Goal: Information Seeking & Learning: Learn about a topic

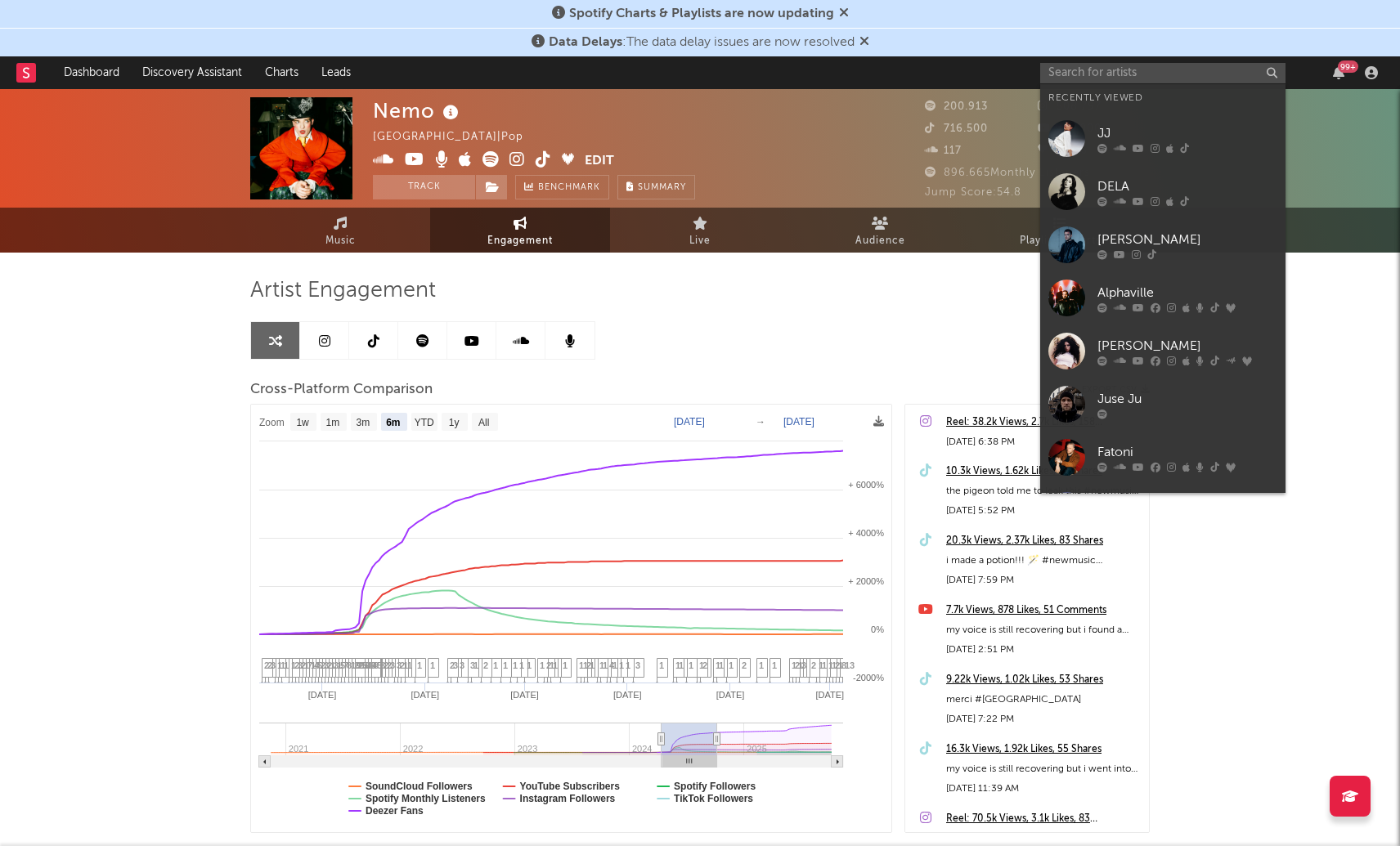
select select "6m"
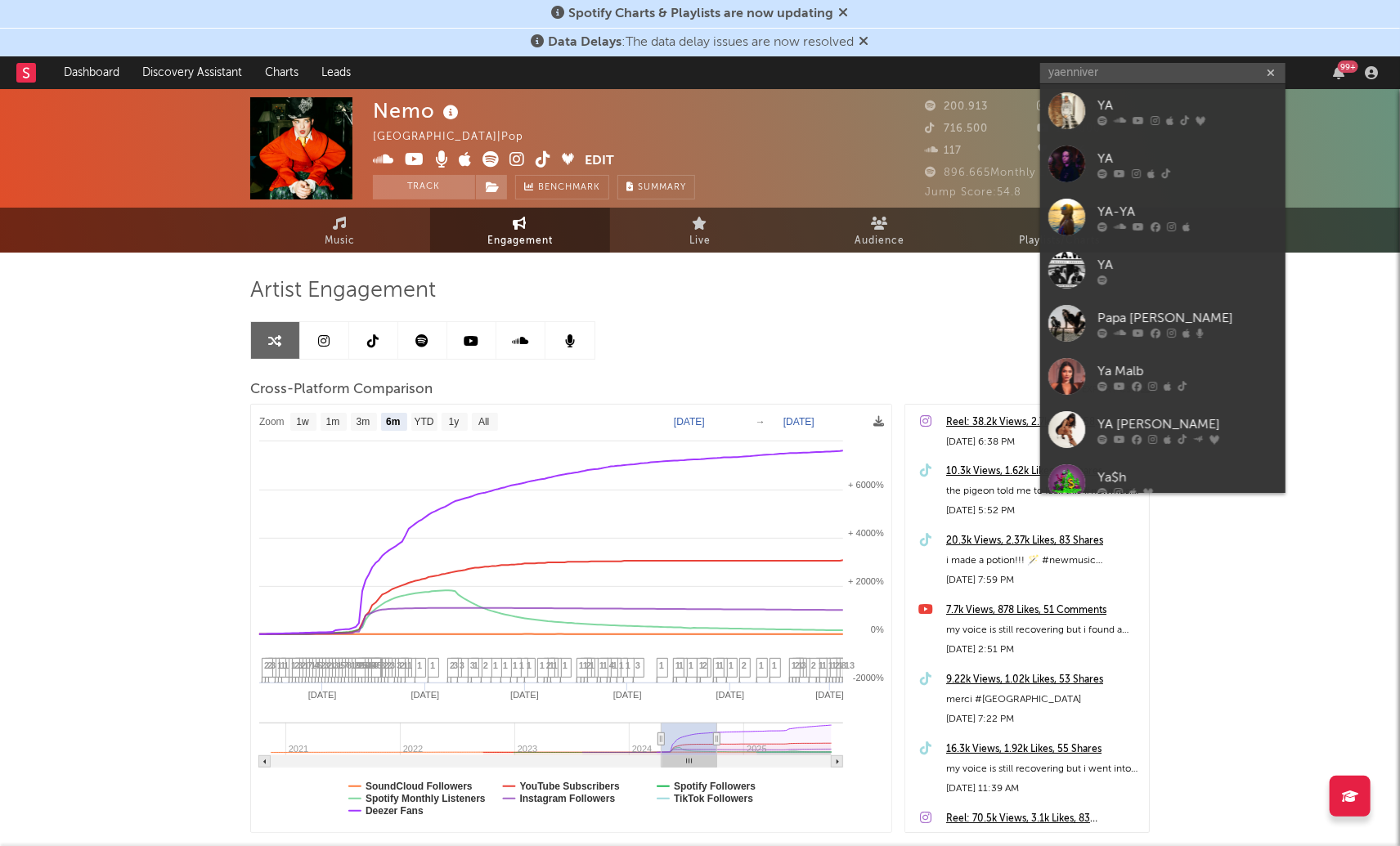
click at [1129, 75] on input "yaenniver" at bounding box center [1163, 73] width 245 height 21
type input "yaennive"
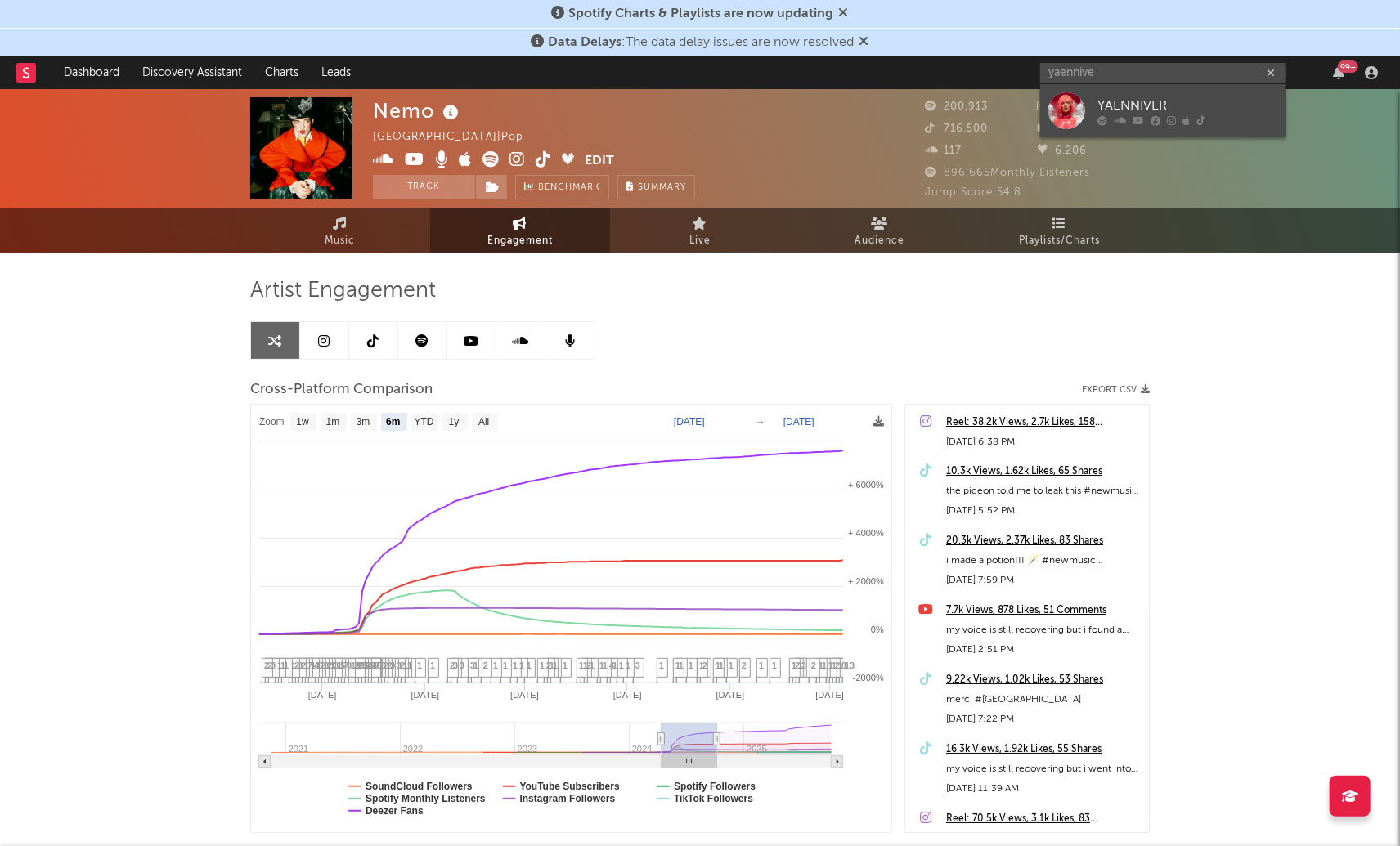
click at [1121, 95] on div "YAENNIVER" at bounding box center [1188, 105] width 180 height 20
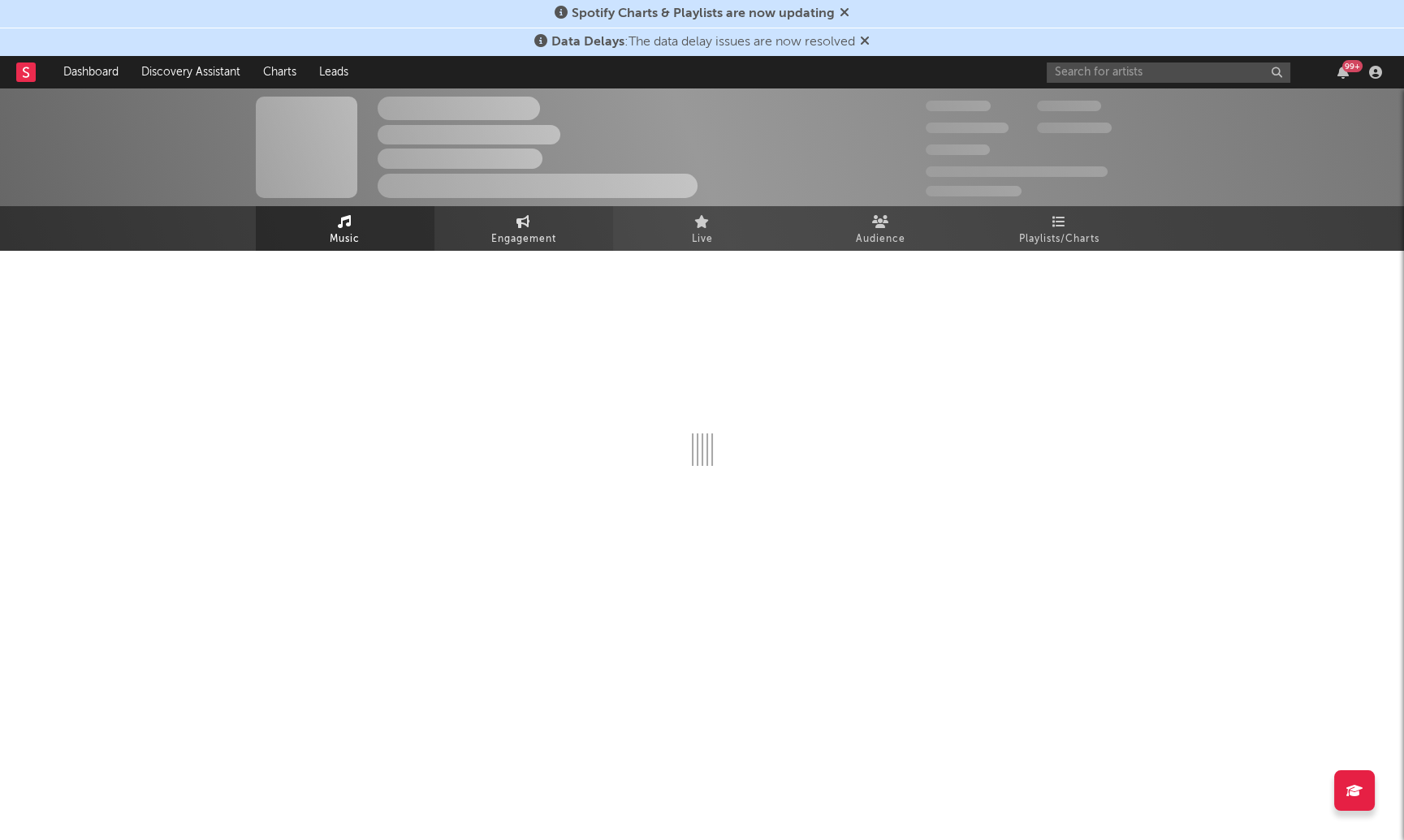
click at [505, 246] on span "Engagement" at bounding box center [524, 240] width 65 height 20
select select "1w"
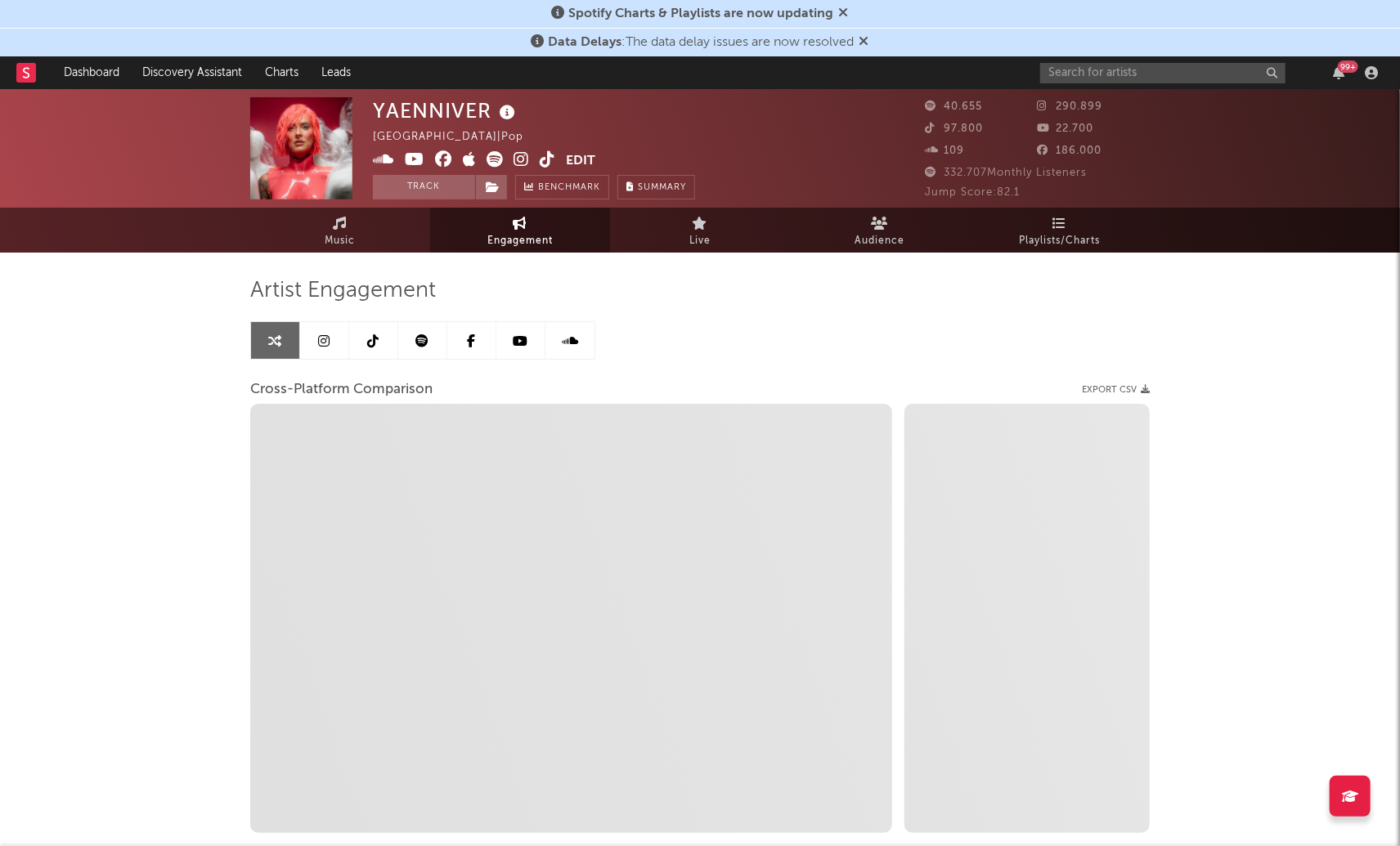
click at [534, 229] on link "Engagement" at bounding box center [520, 230] width 180 height 45
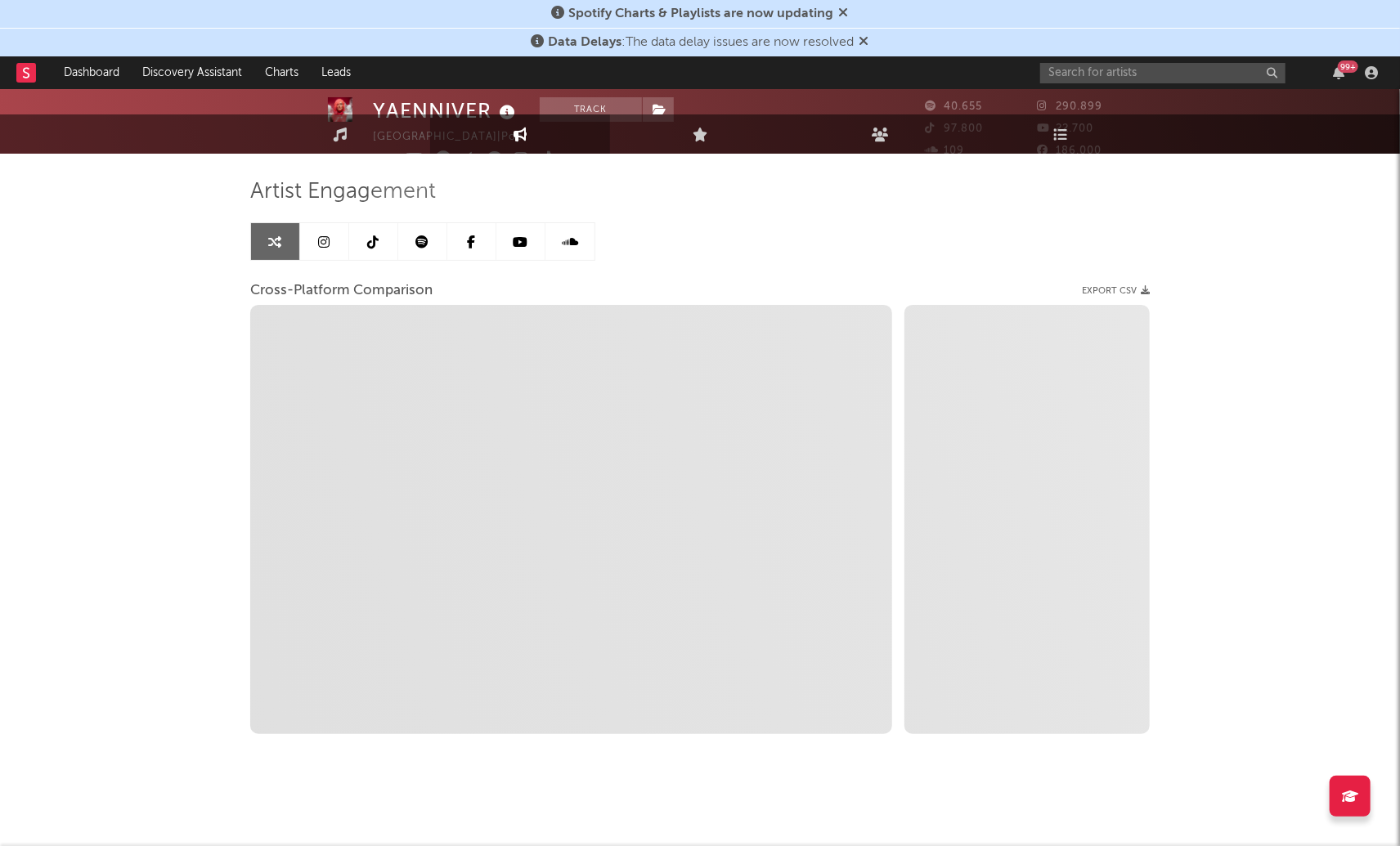
select select "1m"
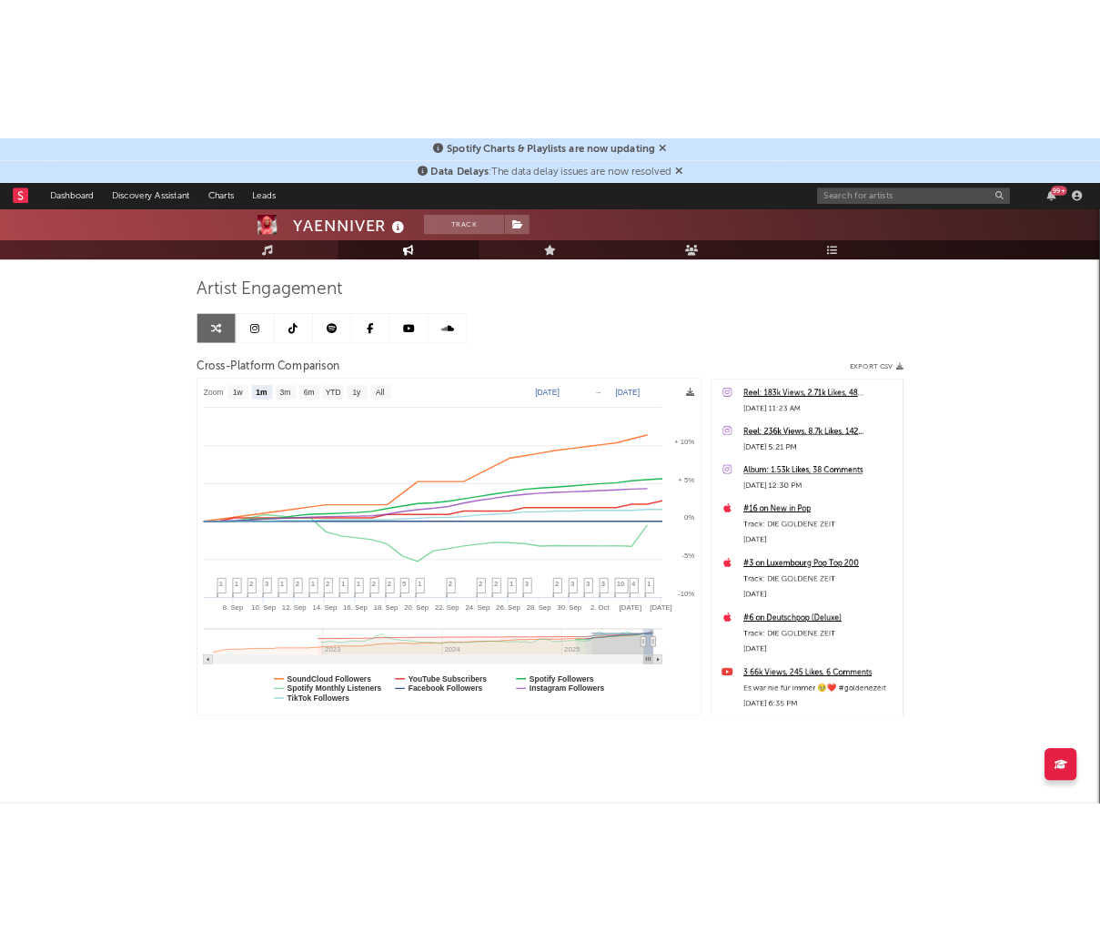
scroll to position [111, 0]
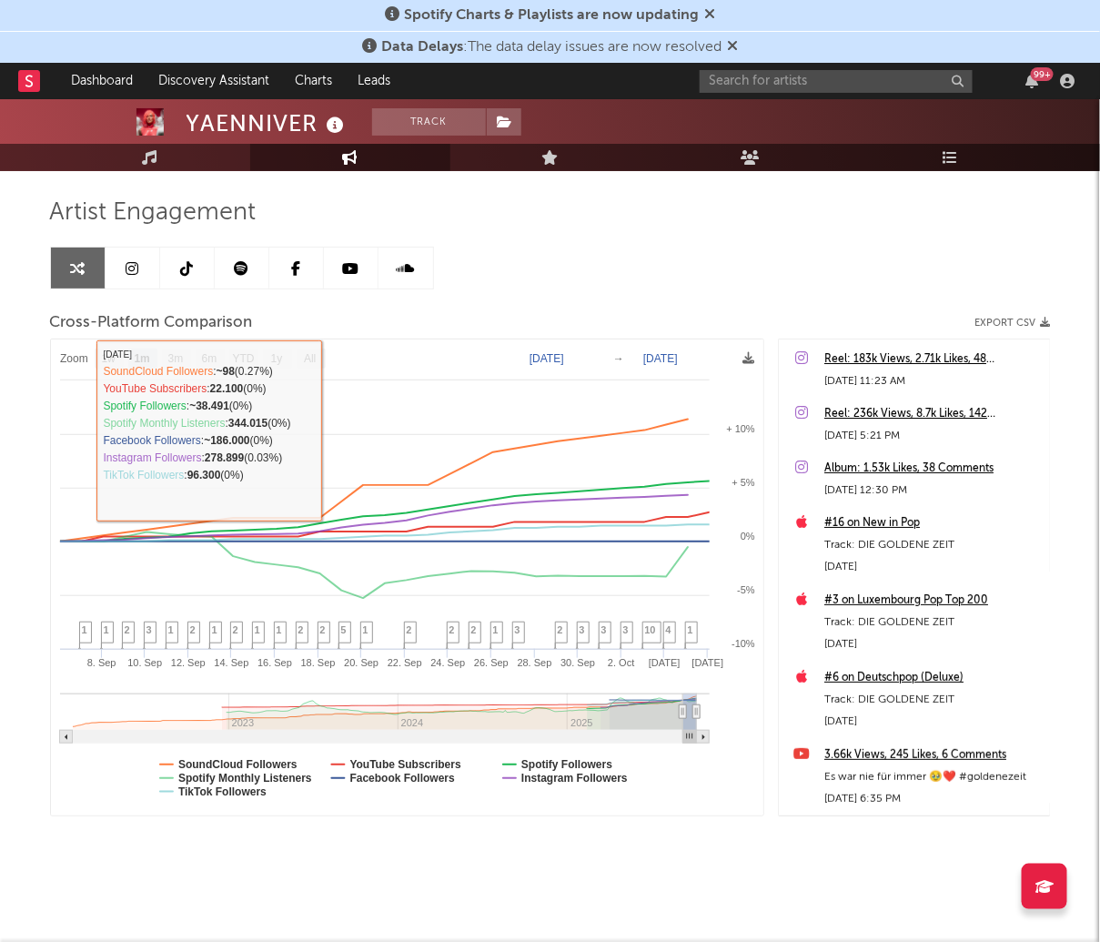
click at [176, 260] on link at bounding box center [187, 268] width 55 height 41
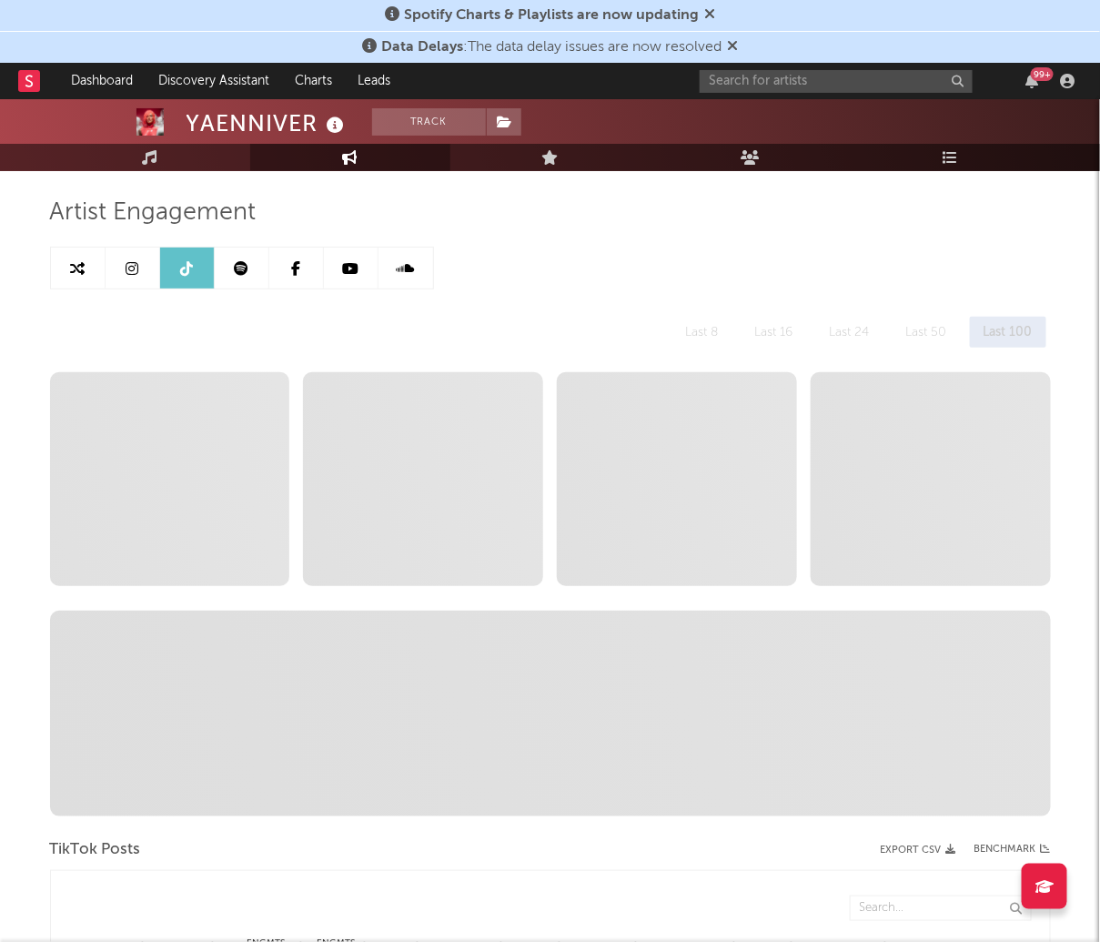
click at [137, 261] on icon at bounding box center [132, 268] width 13 height 15
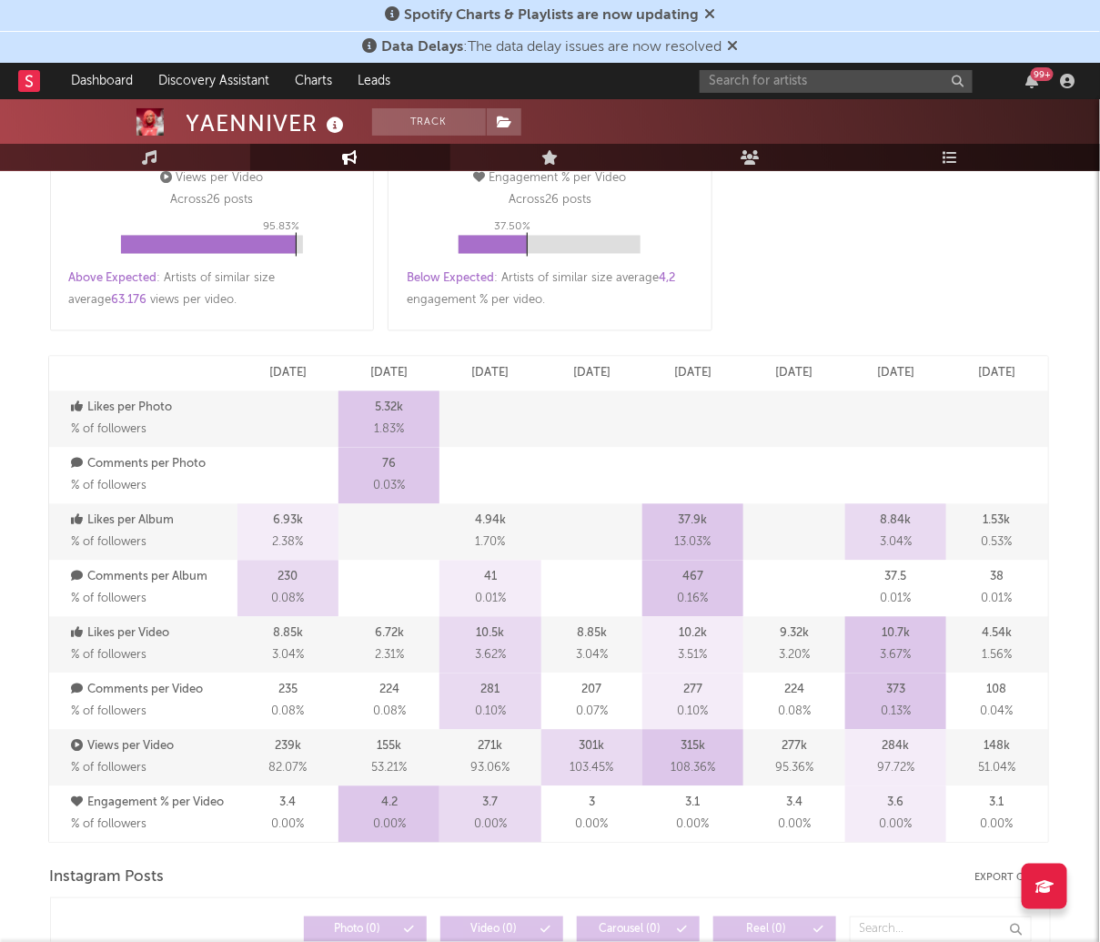
select select "6m"
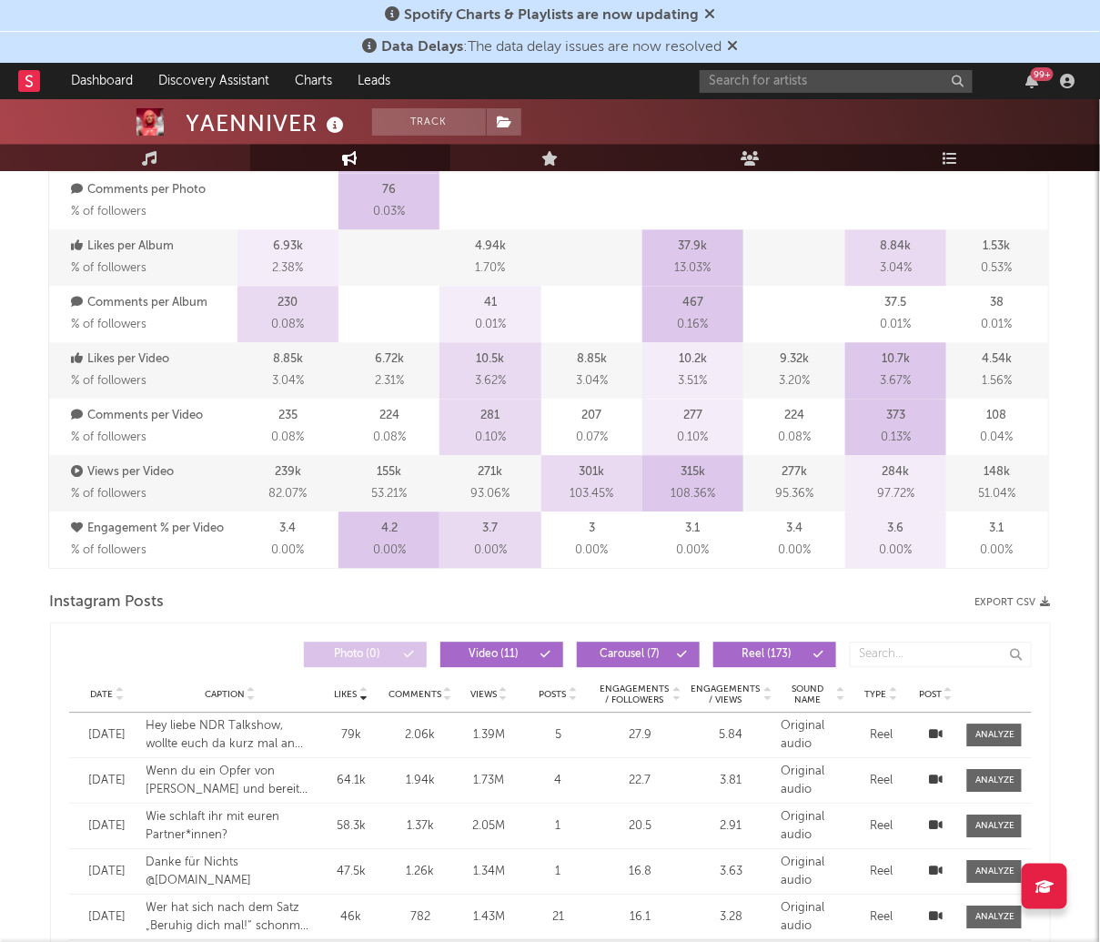
scroll to position [1425, 0]
